Goal: Task Accomplishment & Management: Use online tool/utility

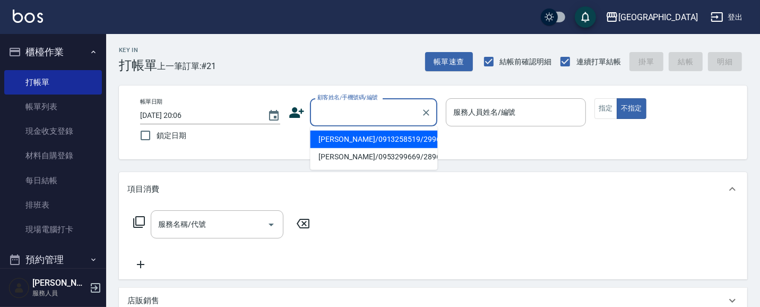
click at [359, 110] on input "顧客姓名/手機號碼/編號" at bounding box center [366, 112] width 102 height 19
click at [442, 63] on button "帳單速查" at bounding box center [449, 62] width 48 height 20
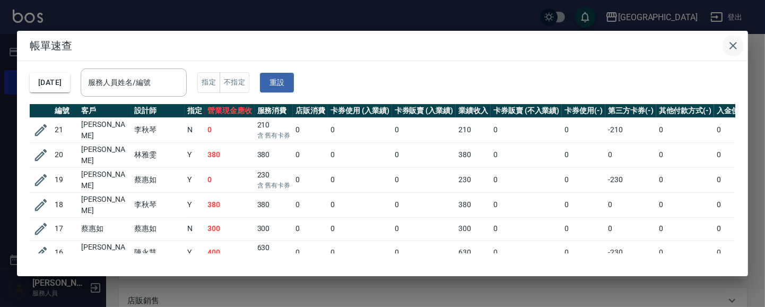
click at [728, 46] on icon "button" at bounding box center [733, 45] width 13 height 13
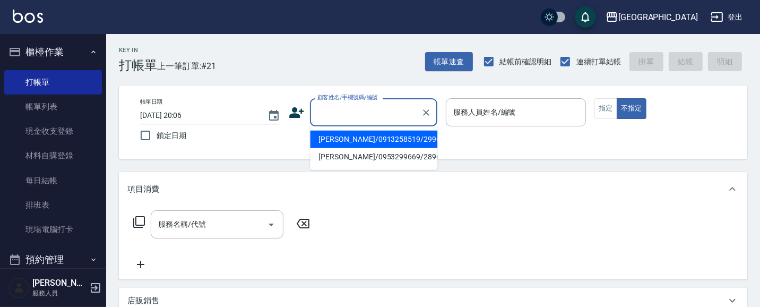
drag, startPoint x: 326, startPoint y: 108, endPoint x: 259, endPoint y: 93, distance: 68.4
click at [326, 108] on input "顧客姓名/手機號碼/編號" at bounding box center [366, 112] width 102 height 19
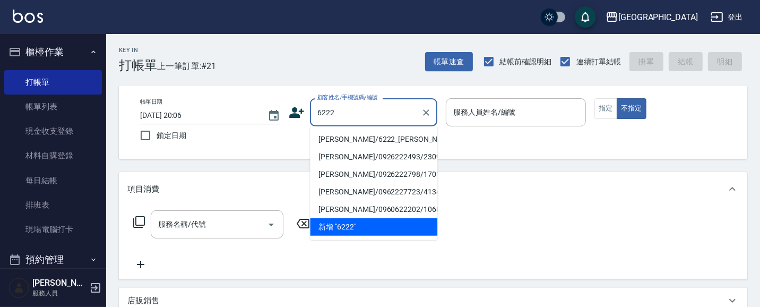
type input "[PERSON_NAME]/6222_[PERSON_NAME]/6222"
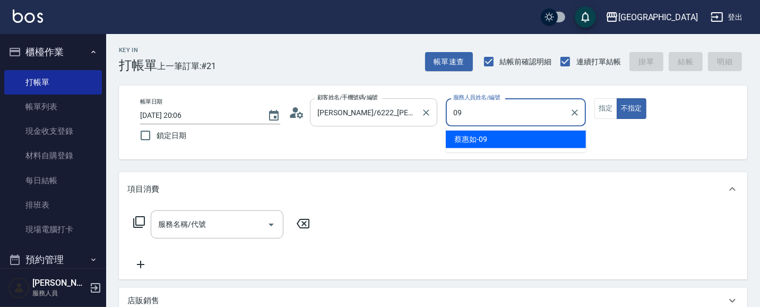
type input "09"
type button "false"
type input "[PERSON_NAME]-09"
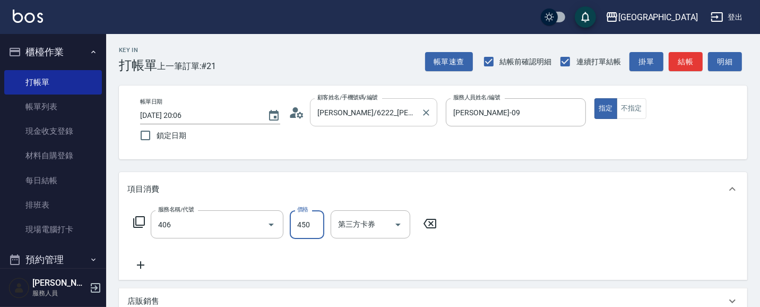
type input "剪髮(450)(406)"
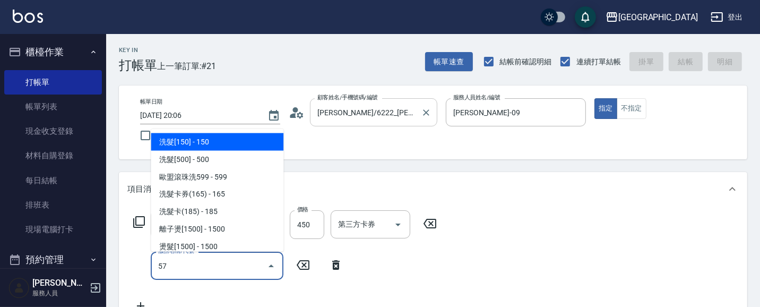
type input "577"
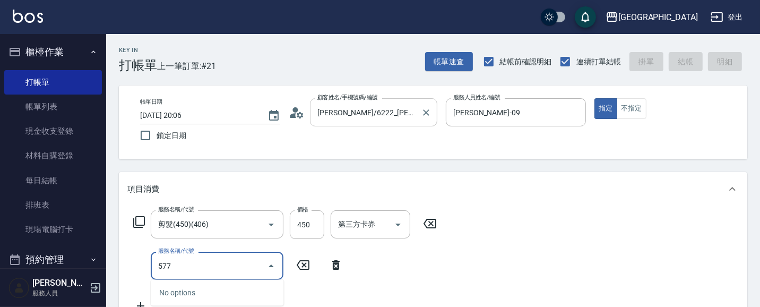
type input "[DATE] 21:01"
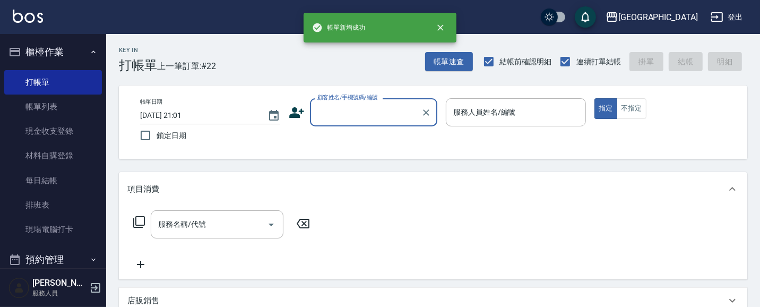
click at [343, 118] on input "顧客姓名/手機號碼/編號" at bounding box center [366, 112] width 102 height 19
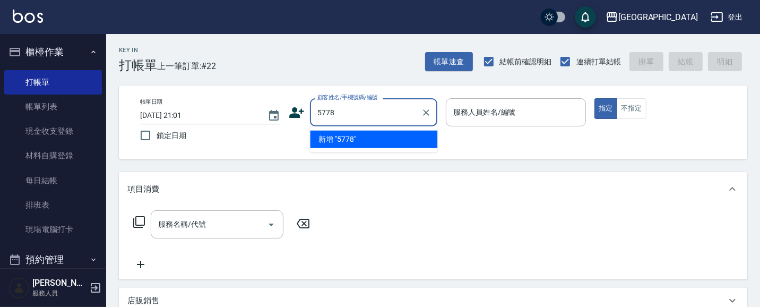
type input "5778"
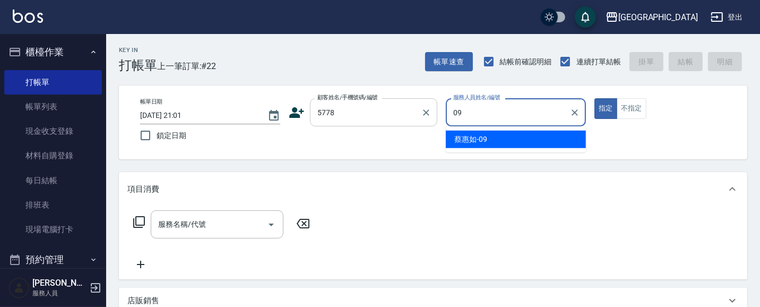
type input "[PERSON_NAME]-09"
type button "true"
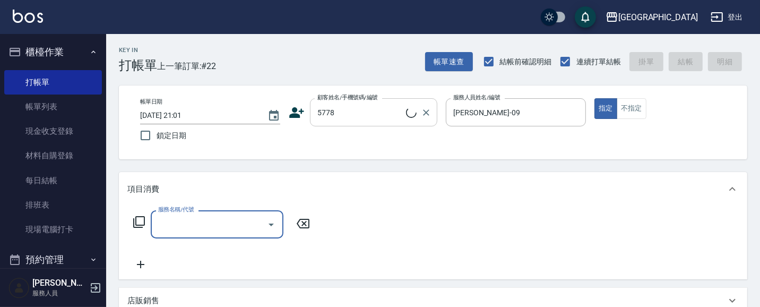
type input "[PERSON_NAME]/0981963671/5778"
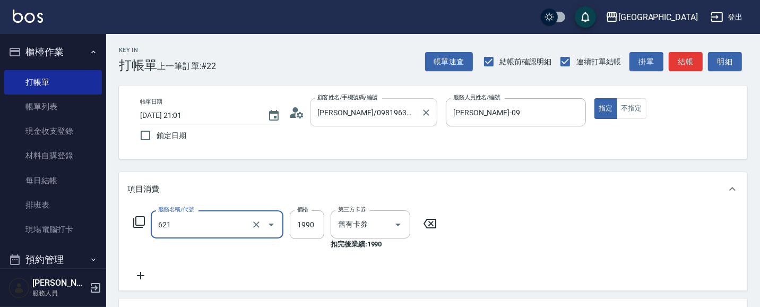
type input "染髮套餐券(1990)(621)"
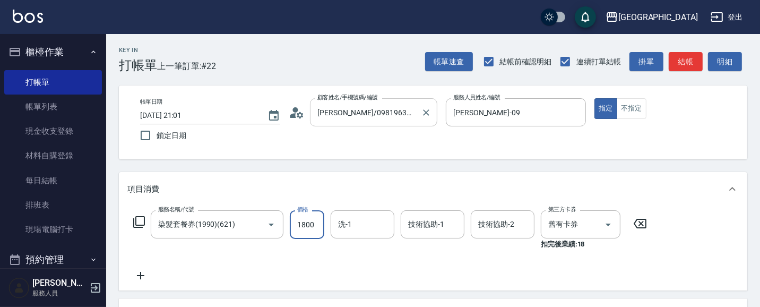
type input "1800"
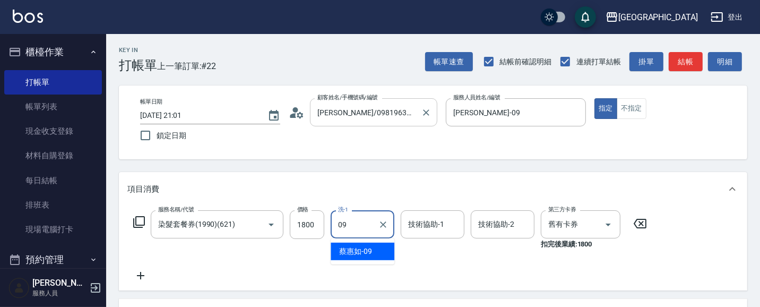
type input "[PERSON_NAME]-09"
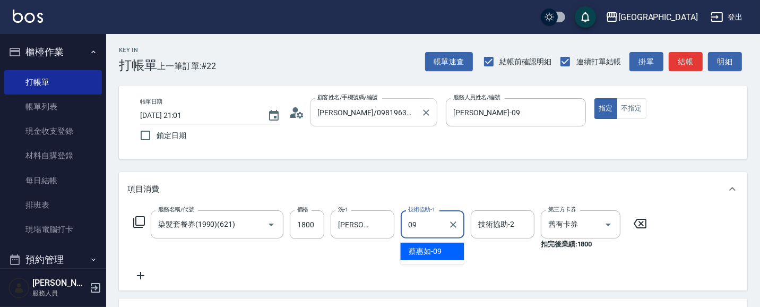
type input "[PERSON_NAME]-09"
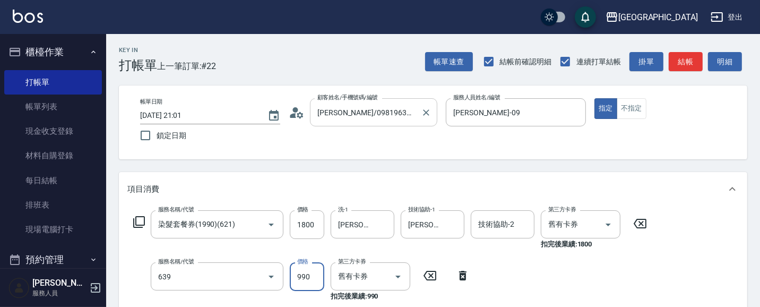
type input "(芙)蘆薈髮膜套卡(自材)(639)"
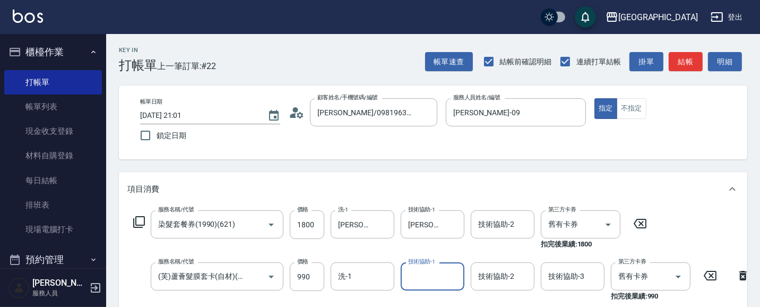
click at [357, 280] on input "洗-1" at bounding box center [362, 276] width 54 height 19
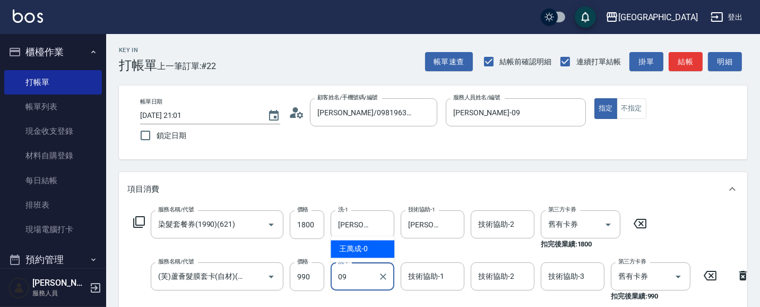
type input "09"
type input "0"
type input "[PERSON_NAME]-09"
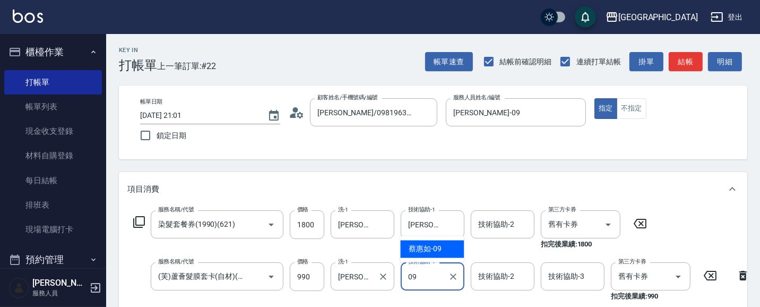
type input "[PERSON_NAME]-09"
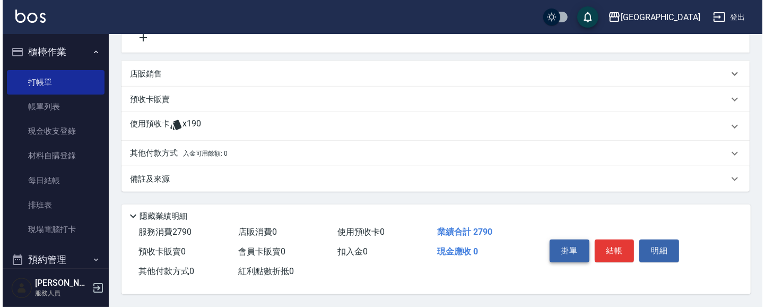
scroll to position [302, 0]
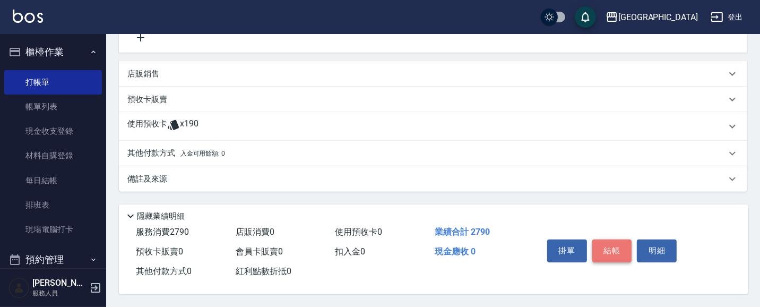
click at [618, 245] on button "結帳" at bounding box center [612, 250] width 40 height 22
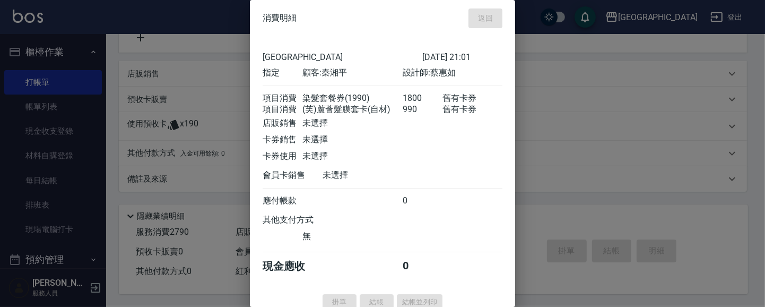
type input "[DATE] 21:02"
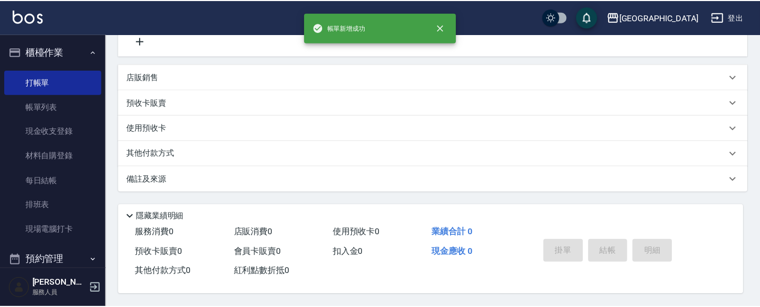
scroll to position [0, 0]
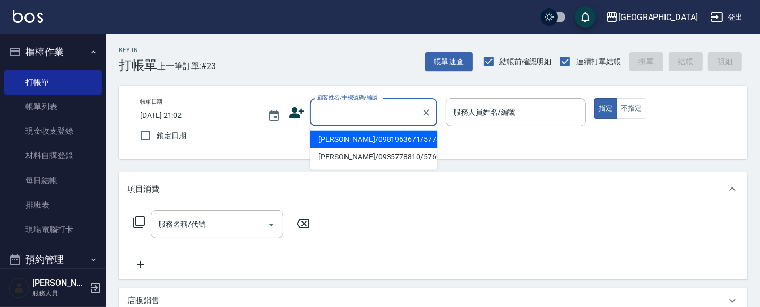
drag, startPoint x: 349, startPoint y: 111, endPoint x: 338, endPoint y: 107, distance: 11.6
click at [344, 110] on input "顧客姓名/手機號碼/編號" at bounding box center [366, 112] width 102 height 19
type input "1012"
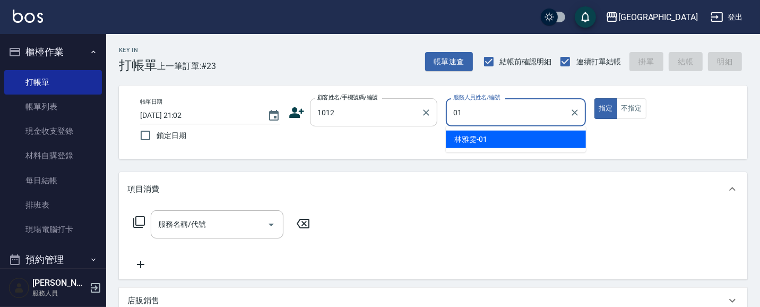
type input "[PERSON_NAME]-01"
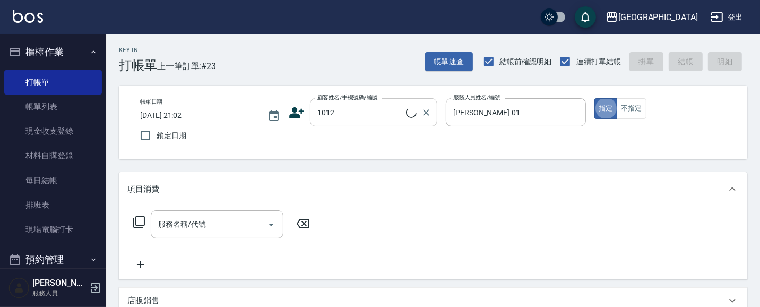
type input "[PERSON_NAME]/0927766767/1012"
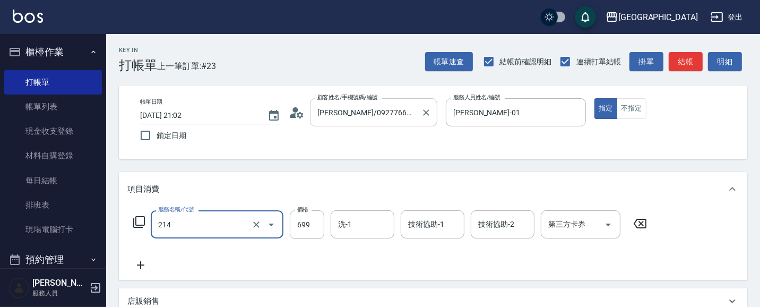
type input "滾珠洗髪699(214)"
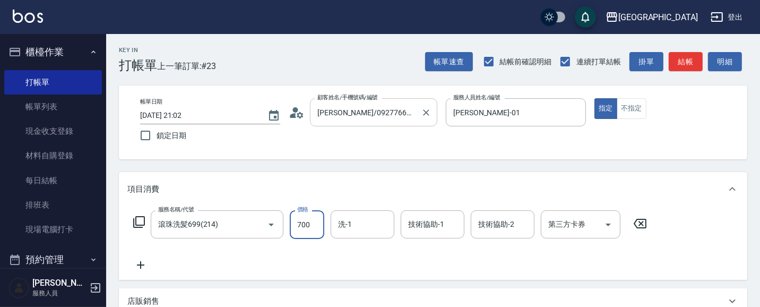
type input "700"
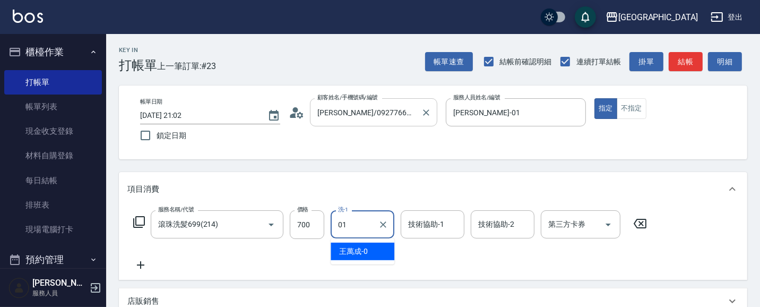
type input "[PERSON_NAME]-01"
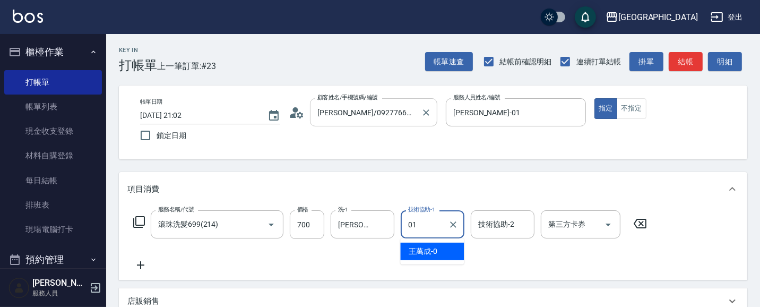
type input "[PERSON_NAME]-01"
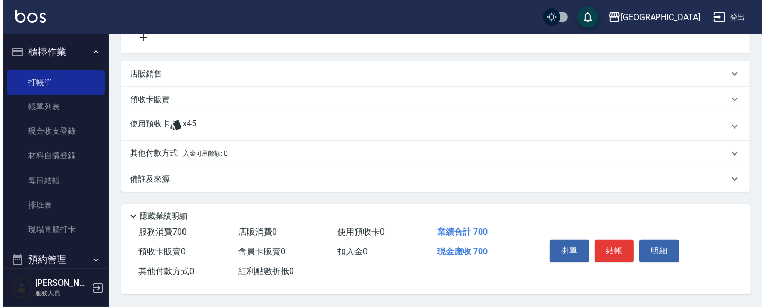
scroll to position [230, 0]
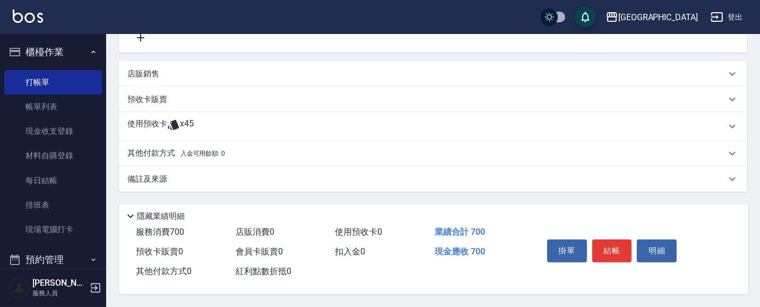
drag, startPoint x: 616, startPoint y: 249, endPoint x: 406, endPoint y: 250, distance: 210.1
click at [616, 248] on button "結帳" at bounding box center [612, 250] width 40 height 22
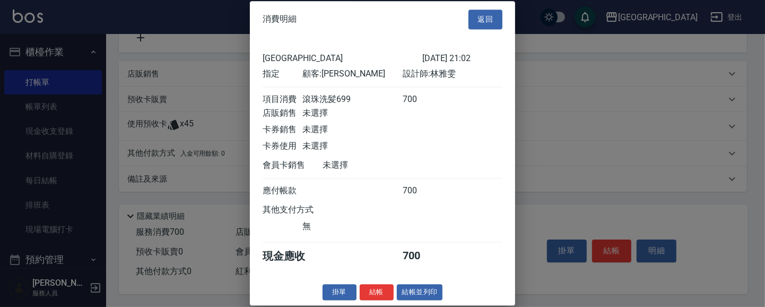
scroll to position [11, 0]
click at [369, 292] on button "結帳" at bounding box center [377, 292] width 34 height 16
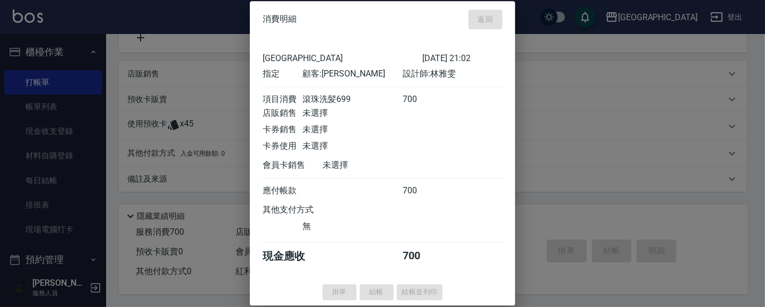
type input "[DATE] 21:04"
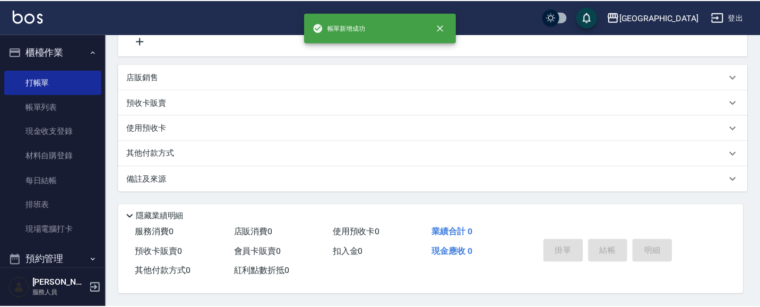
scroll to position [0, 0]
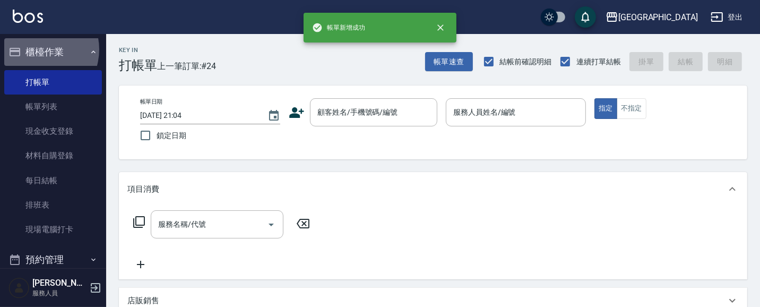
click at [37, 49] on button "櫃檯作業" at bounding box center [53, 52] width 98 height 28
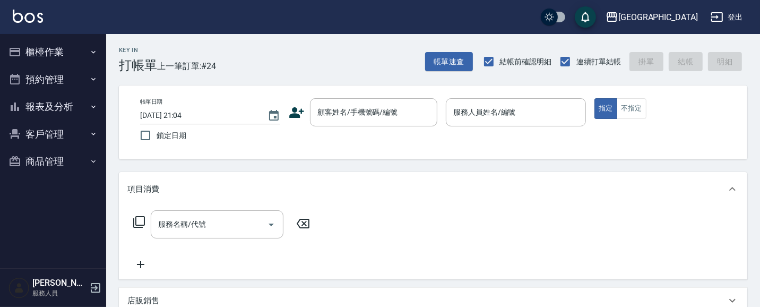
click at [55, 101] on button "報表及分析" at bounding box center [53, 107] width 98 height 28
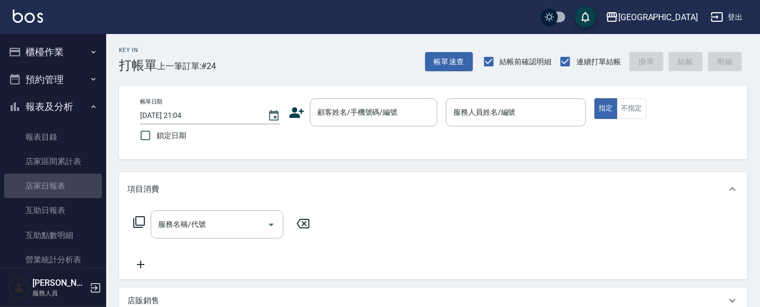
drag, startPoint x: 59, startPoint y: 184, endPoint x: 246, endPoint y: 176, distance: 186.9
click at [59, 182] on link "店家日報表" at bounding box center [53, 185] width 98 height 24
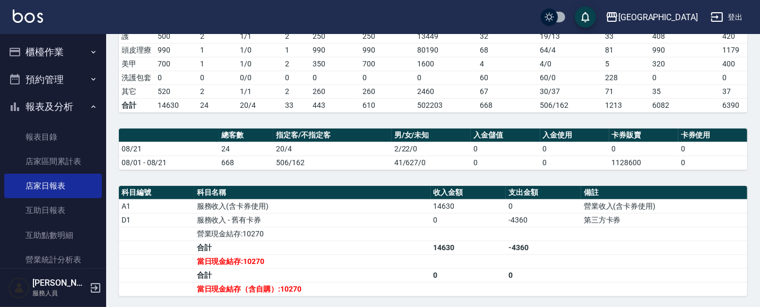
scroll to position [212, 0]
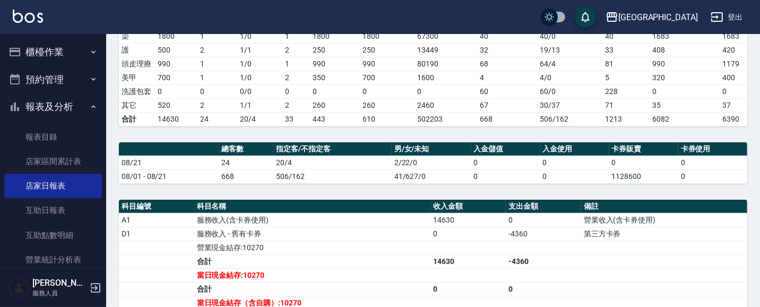
click at [50, 103] on button "報表及分析" at bounding box center [53, 107] width 98 height 28
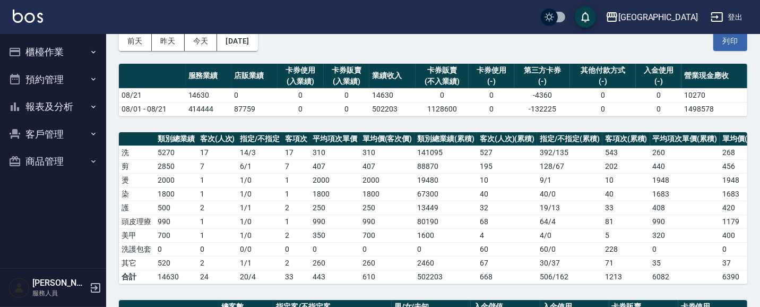
scroll to position [51, 0]
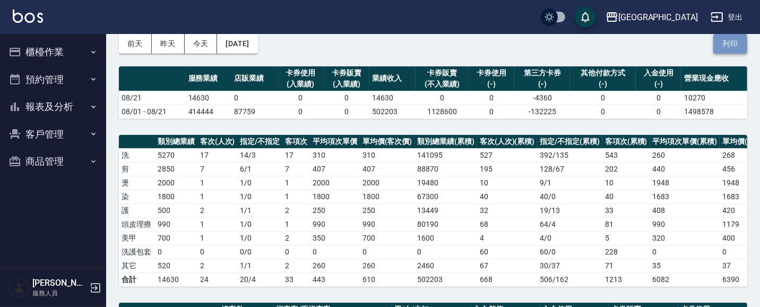
click at [734, 40] on button "列印" at bounding box center [730, 44] width 34 height 20
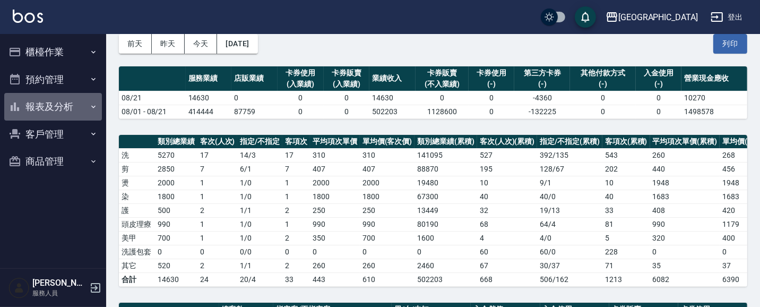
click at [53, 107] on button "報表及分析" at bounding box center [53, 107] width 98 height 28
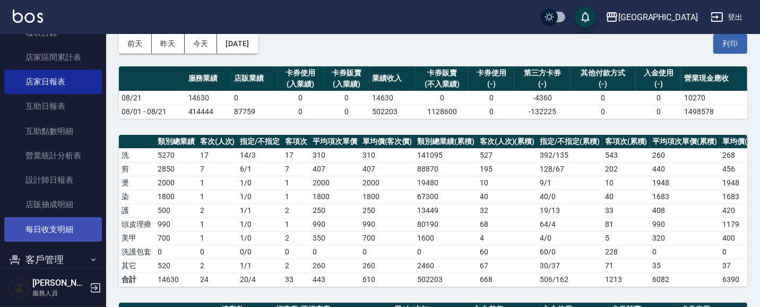
scroll to position [105, 0]
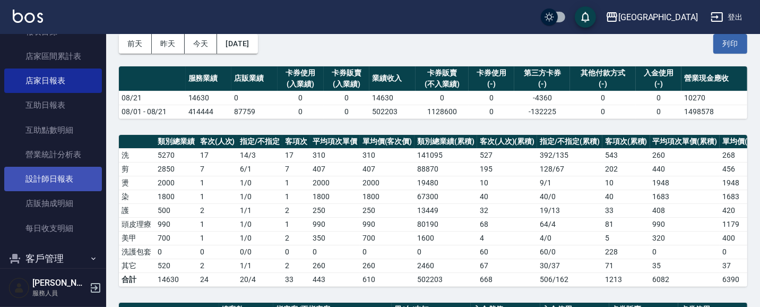
click at [57, 177] on link "設計師日報表" at bounding box center [53, 179] width 98 height 24
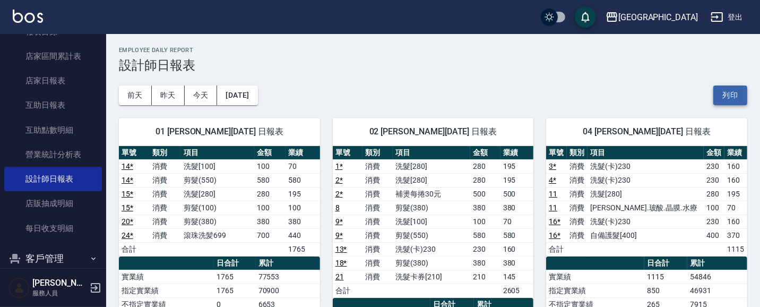
click at [736, 95] on button "列印" at bounding box center [730, 95] width 34 height 20
click at [724, 103] on button "列印" at bounding box center [730, 95] width 34 height 20
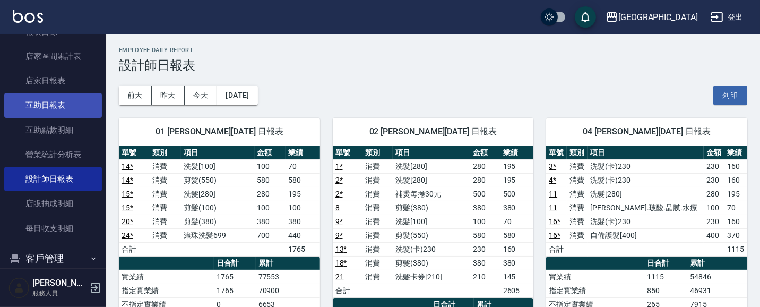
click at [65, 102] on link "互助日報表" at bounding box center [53, 105] width 98 height 24
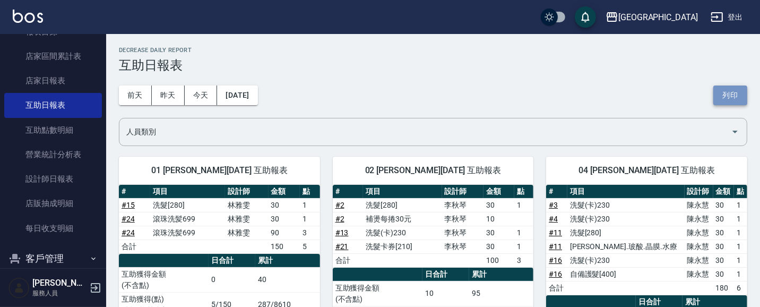
click at [724, 92] on button "列印" at bounding box center [730, 95] width 34 height 20
